Goal: Find specific page/section: Find specific page/section

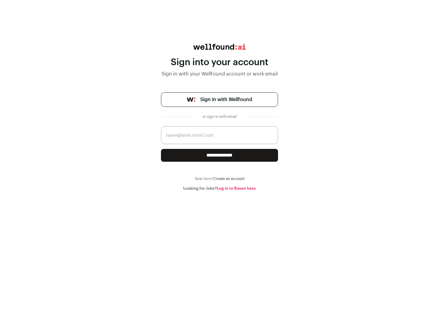
click at [226, 100] on span "Sign in with Wellfound" at bounding box center [226, 99] width 52 height 7
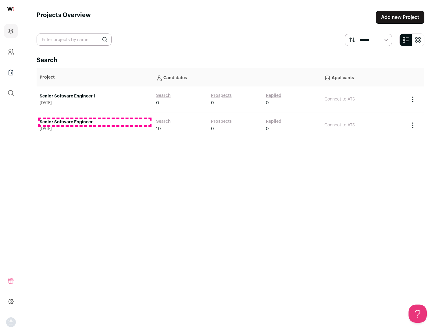
click at [95, 122] on link "Senior Software Engineer" at bounding box center [95, 122] width 110 height 6
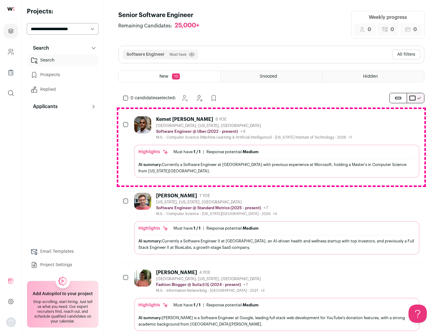
click at [271, 147] on div "Highlights Must have: 1 / 1 How many must haves have been fulfilled? | Response…" at bounding box center [276, 161] width 285 height 33
